Goal: Task Accomplishment & Management: Complete application form

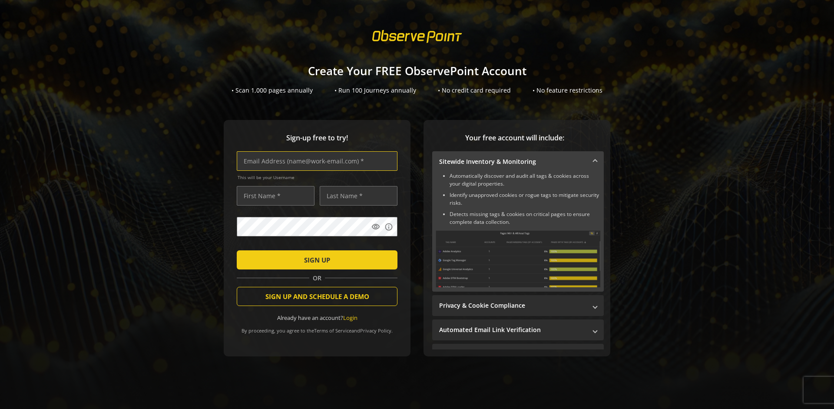
click at [315, 161] on input "text" at bounding box center [317, 161] width 161 height 20
type input "[EMAIL_ADDRESS][DOMAIN_NAME]"
click at [273, 196] on input "text" at bounding box center [276, 196] width 78 height 20
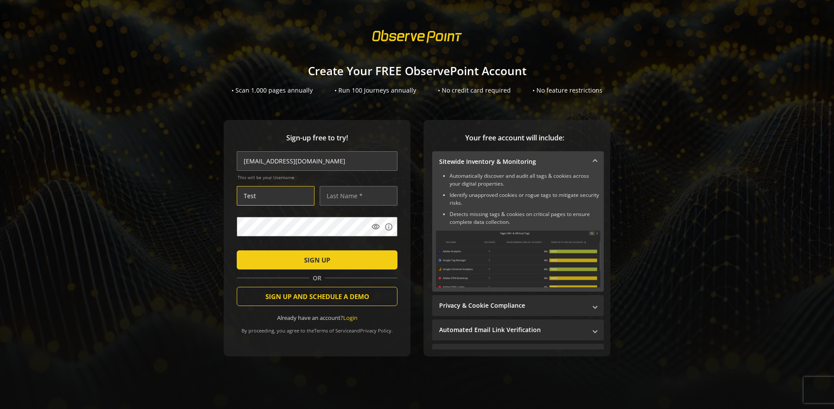
type input "Test"
click at [356, 196] on input "text" at bounding box center [359, 196] width 78 height 20
type input "Test"
click at [315, 259] on span "SIGN UP" at bounding box center [317, 260] width 26 height 16
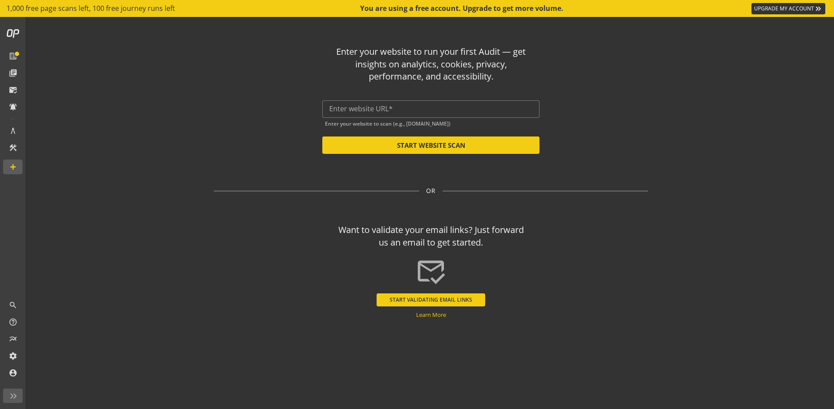
click at [431, 299] on button "START VALIDATING EMAIL LINKS" at bounding box center [431, 299] width 109 height 13
